Goal: Transaction & Acquisition: Obtain resource

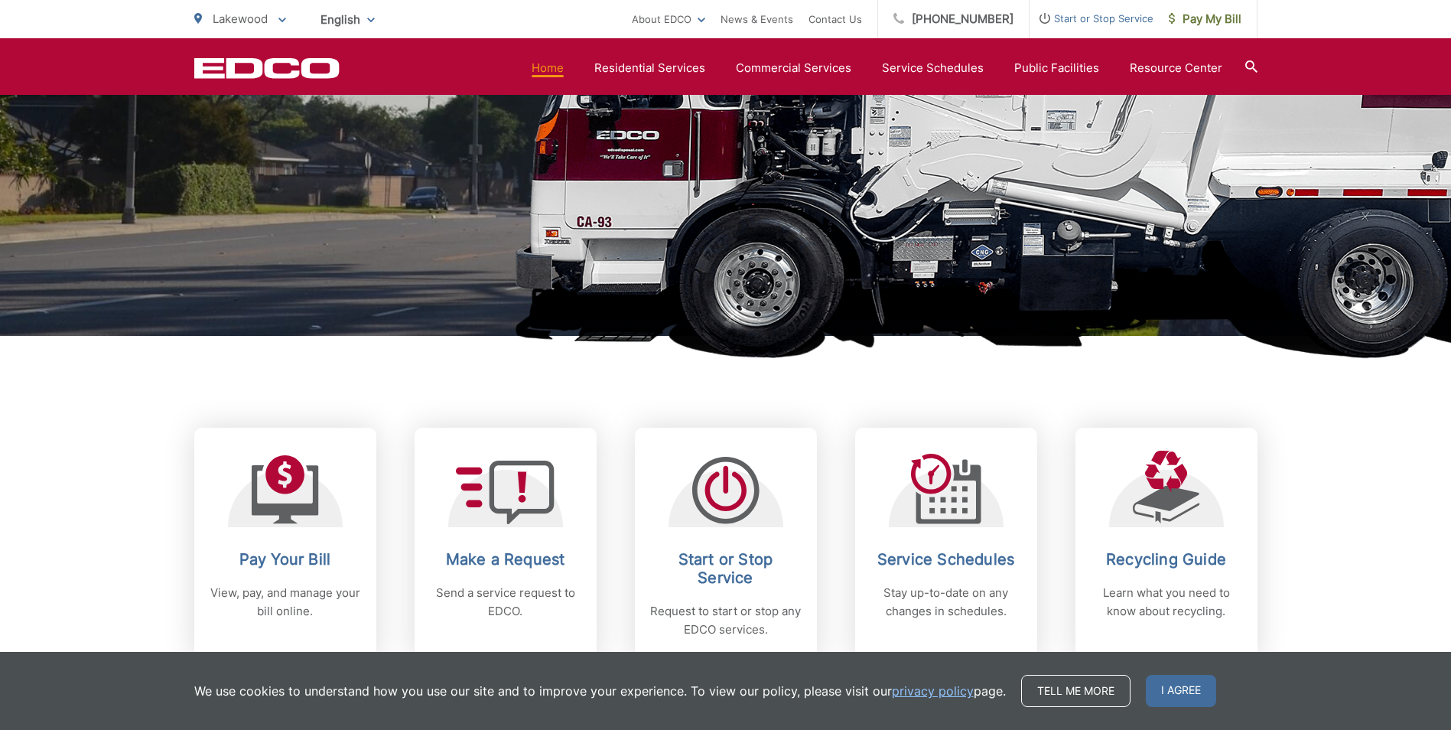
scroll to position [177, 0]
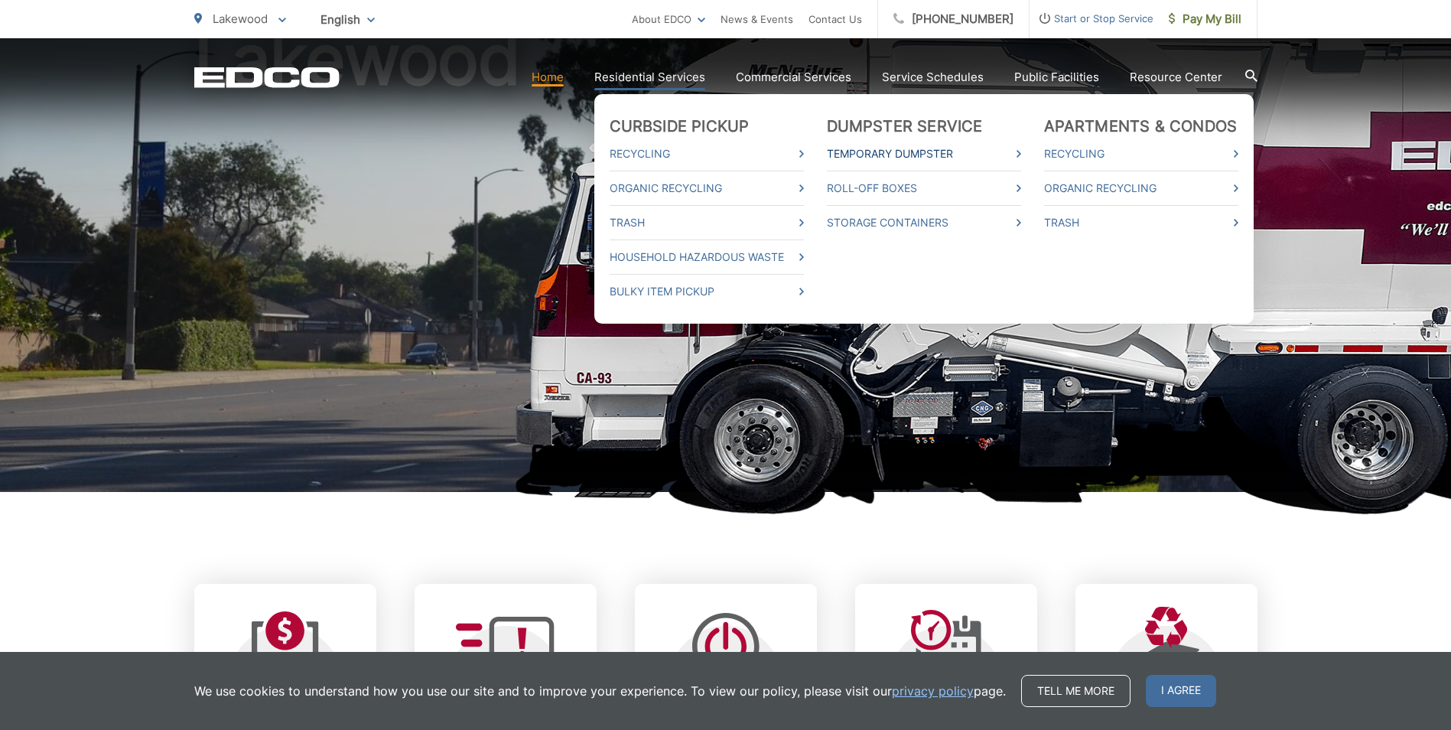
click at [948, 155] on link "Temporary Dumpster" at bounding box center [924, 154] width 194 height 18
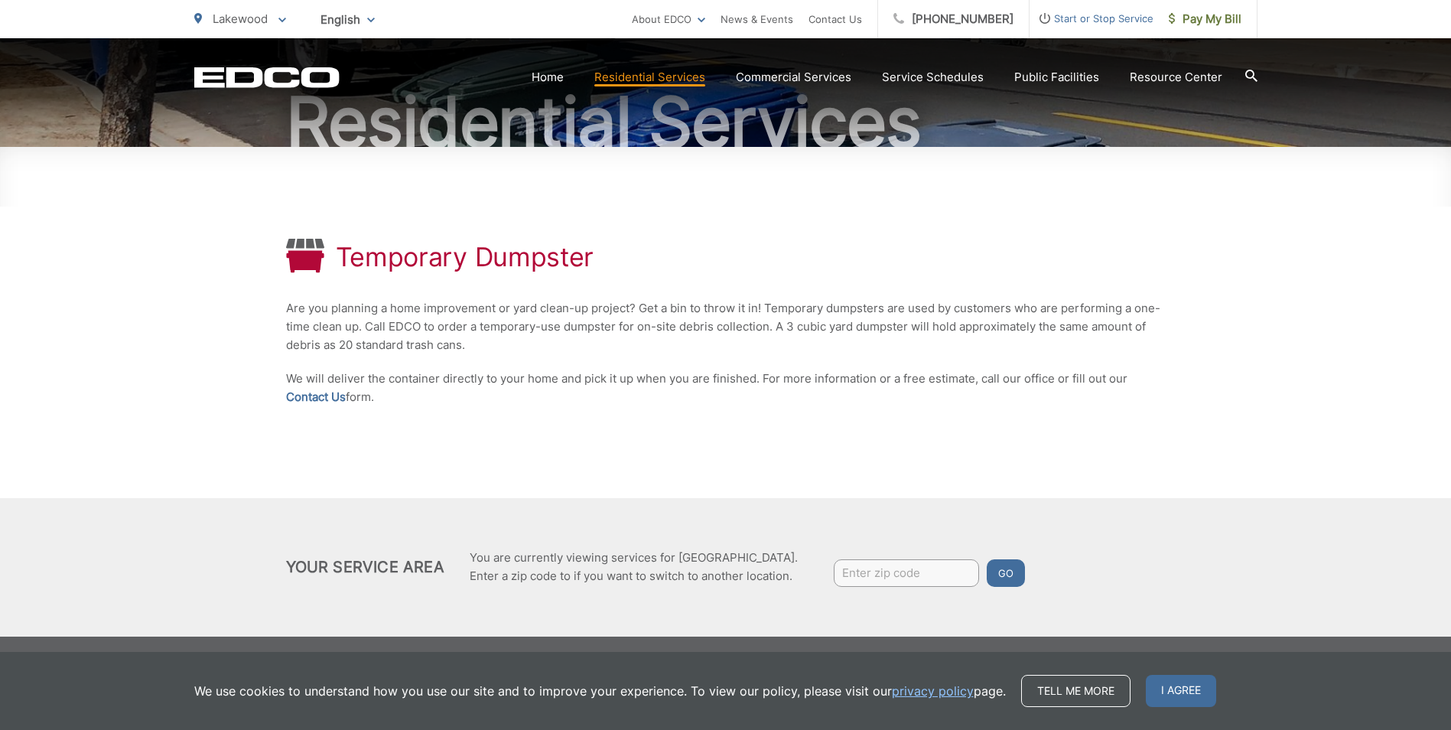
scroll to position [161, 0]
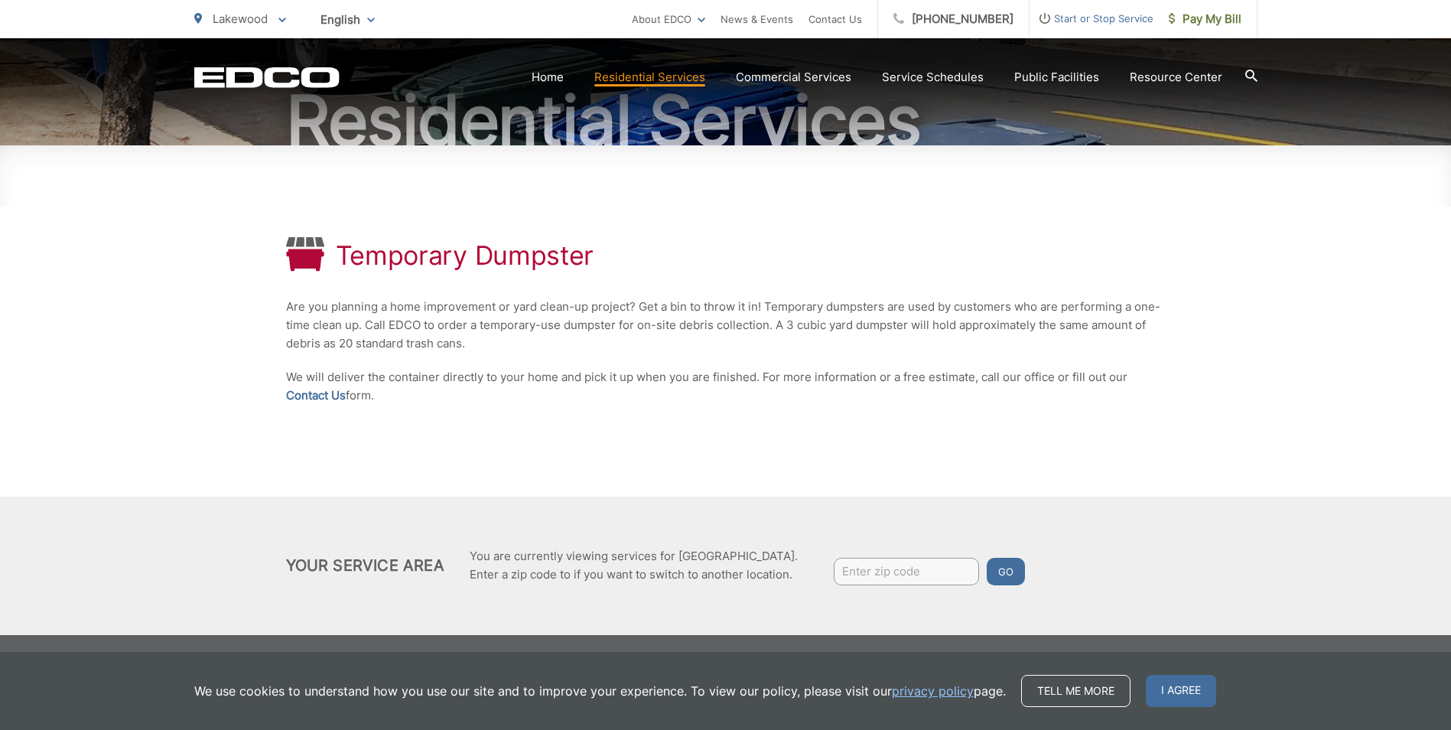
click at [850, 574] on input "Enter zip code" at bounding box center [906, 572] width 145 height 28
type input "90620"
click at [1007, 570] on button "Go" at bounding box center [1006, 572] width 38 height 28
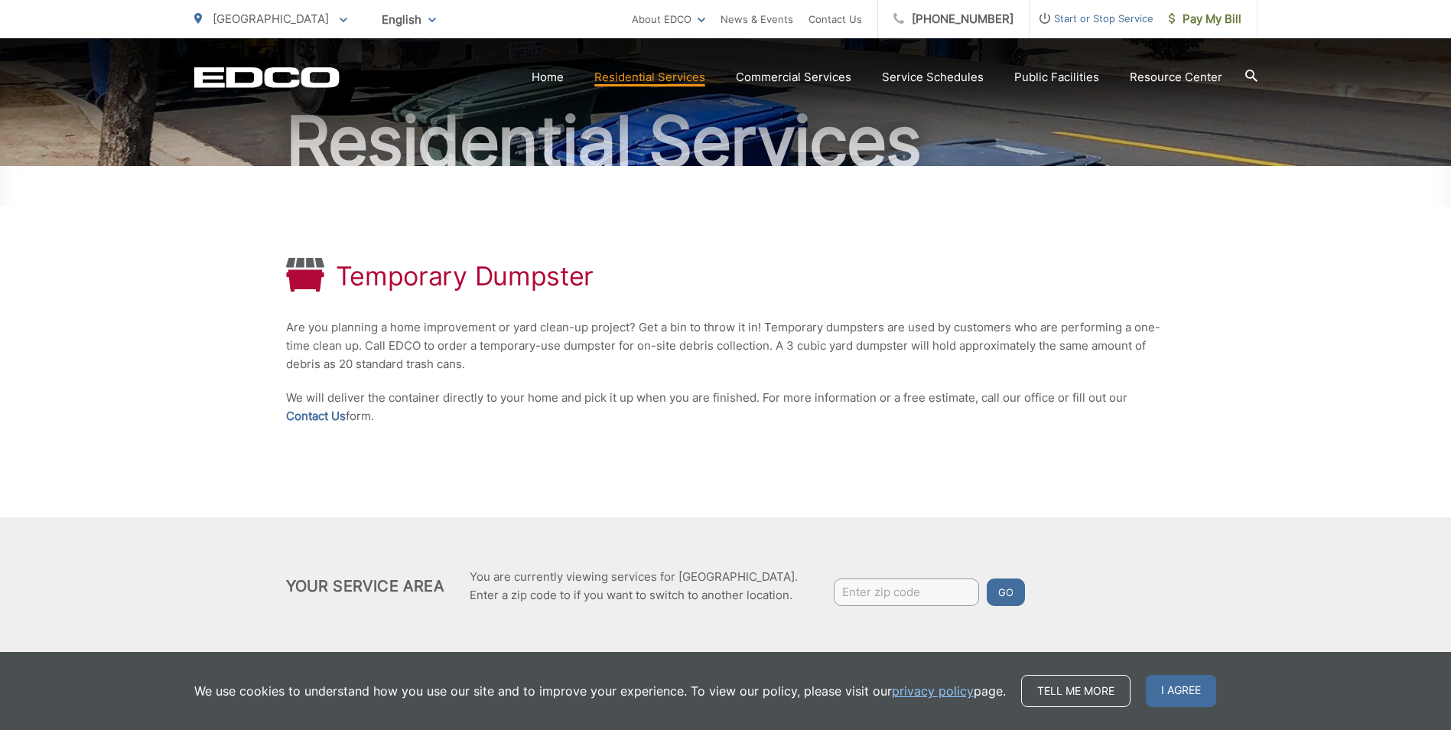
scroll to position [161, 0]
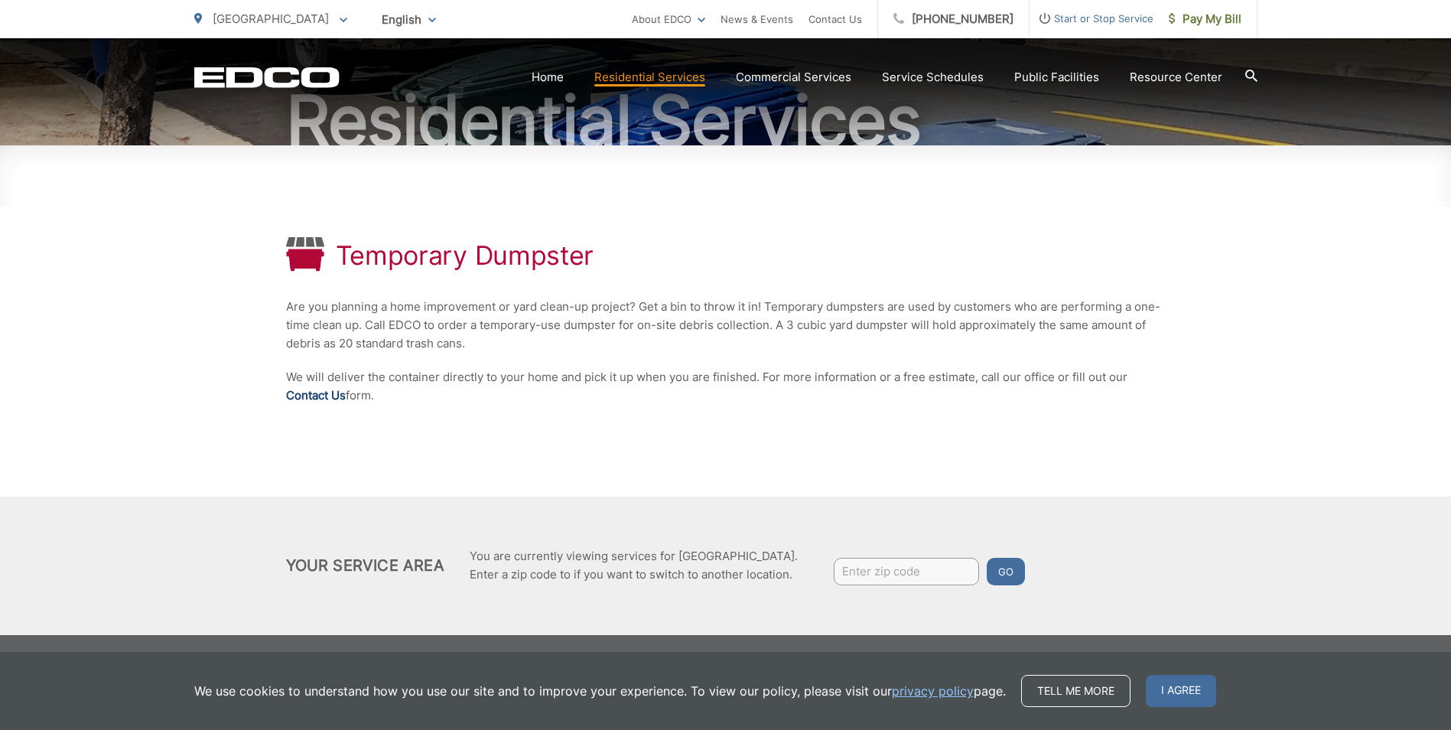
click at [319, 395] on link "Contact Us" at bounding box center [316, 395] width 60 height 18
